Goal: Navigation & Orientation: Go to known website

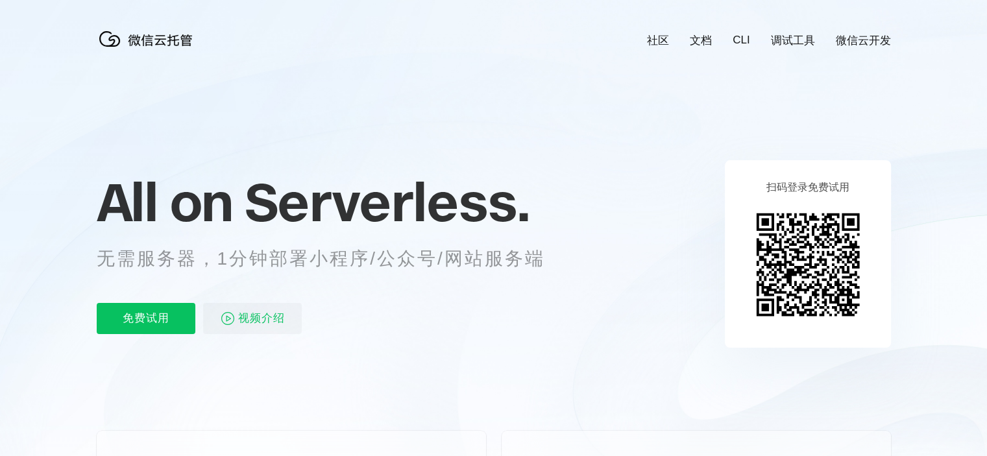
scroll to position [0, 2307]
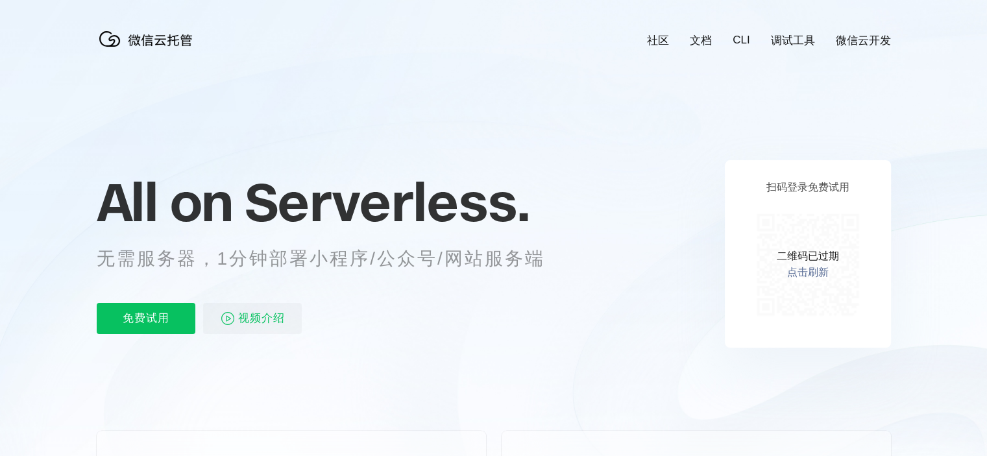
click at [909, 206] on icon at bounding box center [494, 350] width 1246 height 701
